Goal: Task Accomplishment & Management: Manage account settings

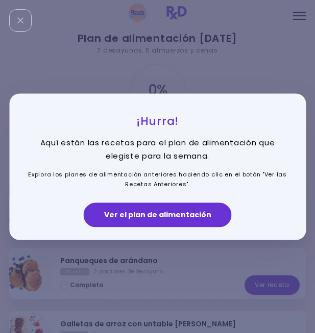
click at [15, 14] on div "Cerrar" at bounding box center [20, 20] width 22 height 22
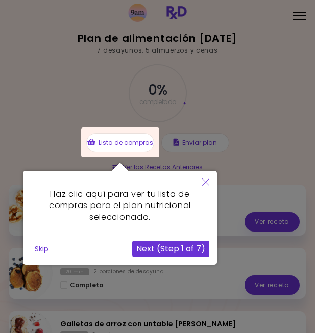
click at [206, 183] on icon "Close" at bounding box center [205, 182] width 7 height 7
